Goal: Information Seeking & Learning: Learn about a topic

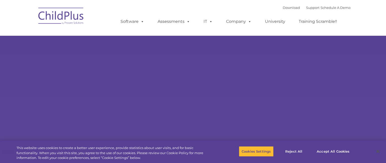
click at [174, 106] on rs-slides "Learn More Request a Demo The Future of ChildPlus is Here! Boost your productiv…" at bounding box center [193, 99] width 386 height 198
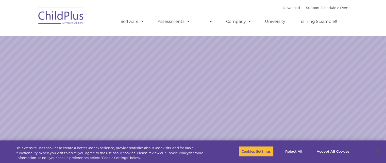
select select "MEDIUM"
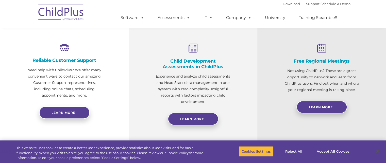
scroll to position [184, 0]
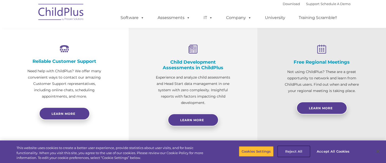
click at [288, 153] on button "Reject All" at bounding box center [294, 151] width 32 height 11
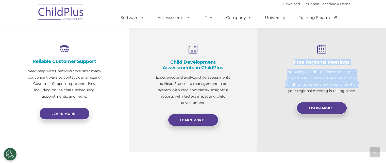
drag, startPoint x: 386, startPoint y: 49, endPoint x: 390, endPoint y: 70, distance: 20.9
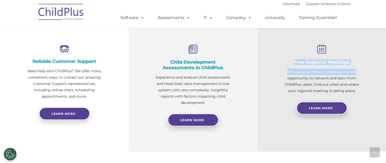
click at [385, 65] on div "Free Regional Meetings Not using ChildPlus? These are a great opportunity to ne…" at bounding box center [321, 83] width 129 height 138
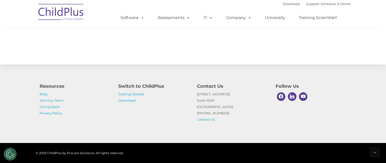
scroll to position [584, 0]
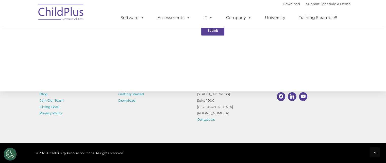
scroll to position [548, 0]
click at [369, 115] on div "Resources Blog Join Our Team Giving Back Privacy Policy Switch to ChildPlus Get…" at bounding box center [193, 99] width 386 height 88
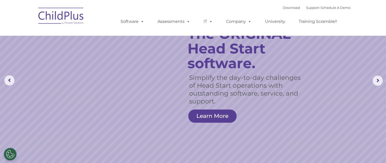
scroll to position [0, 0]
